Goal: Task Accomplishment & Management: Manage account settings

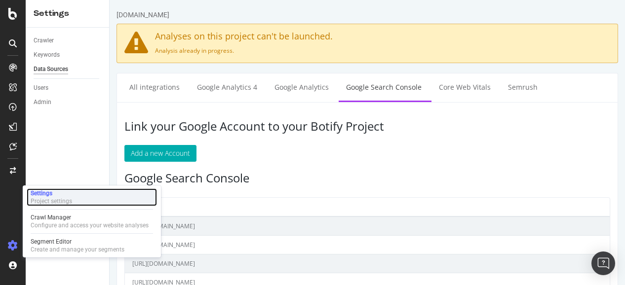
click at [61, 202] on div "Project settings" at bounding box center [51, 201] width 41 height 8
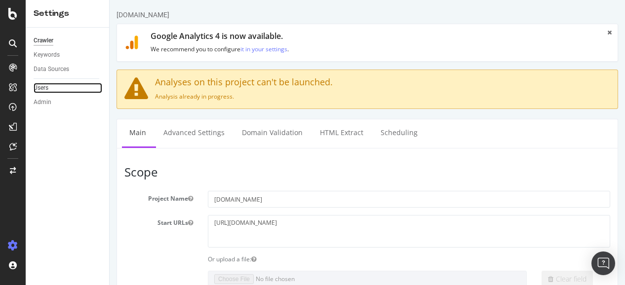
click at [48, 89] on link "Users" at bounding box center [68, 88] width 69 height 10
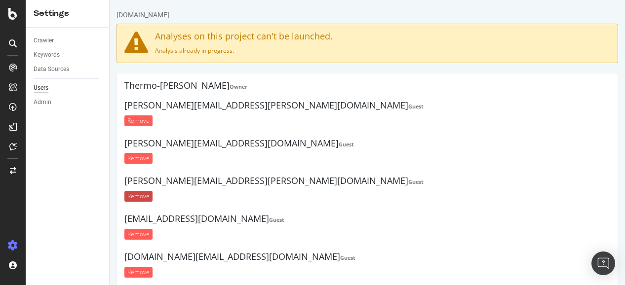
click at [144, 192] on input "Remove" at bounding box center [138, 196] width 28 height 11
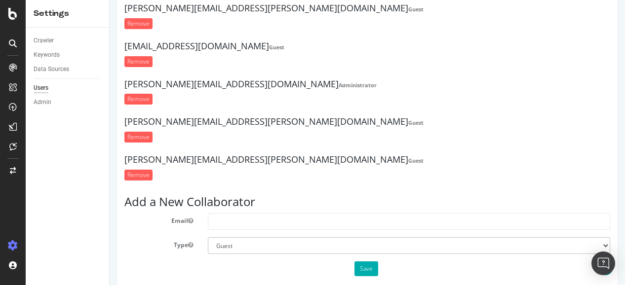
scroll to position [858, 0]
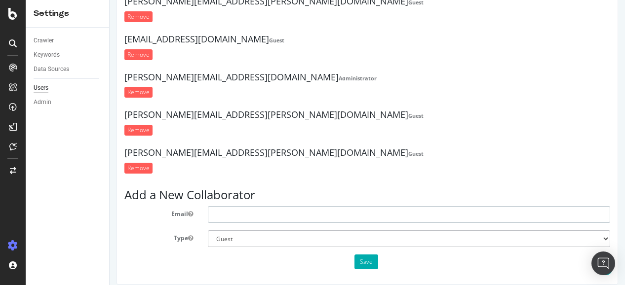
click at [283, 206] on input "text" at bounding box center [409, 214] width 402 height 17
paste input "[PERSON_NAME][EMAIL_ADDRESS][PERSON_NAME][DOMAIN_NAME]"
type input "[PERSON_NAME][EMAIL_ADDRESS][PERSON_NAME][DOMAIN_NAME]"
click at [279, 232] on select "Administrator Guest" at bounding box center [409, 238] width 402 height 17
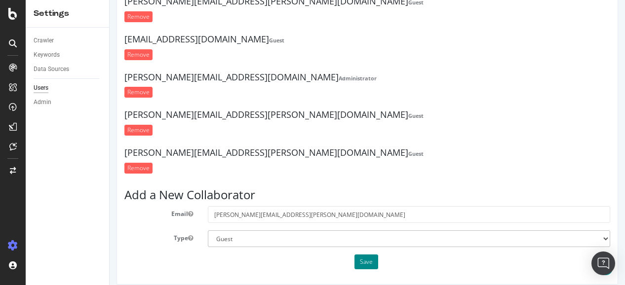
click at [367, 255] on button "Save" at bounding box center [366, 262] width 24 height 15
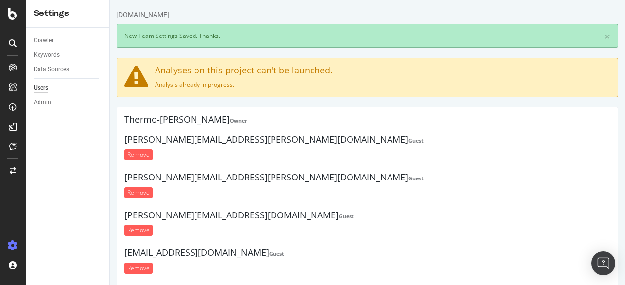
scroll to position [0, 0]
